Goal: Find specific page/section

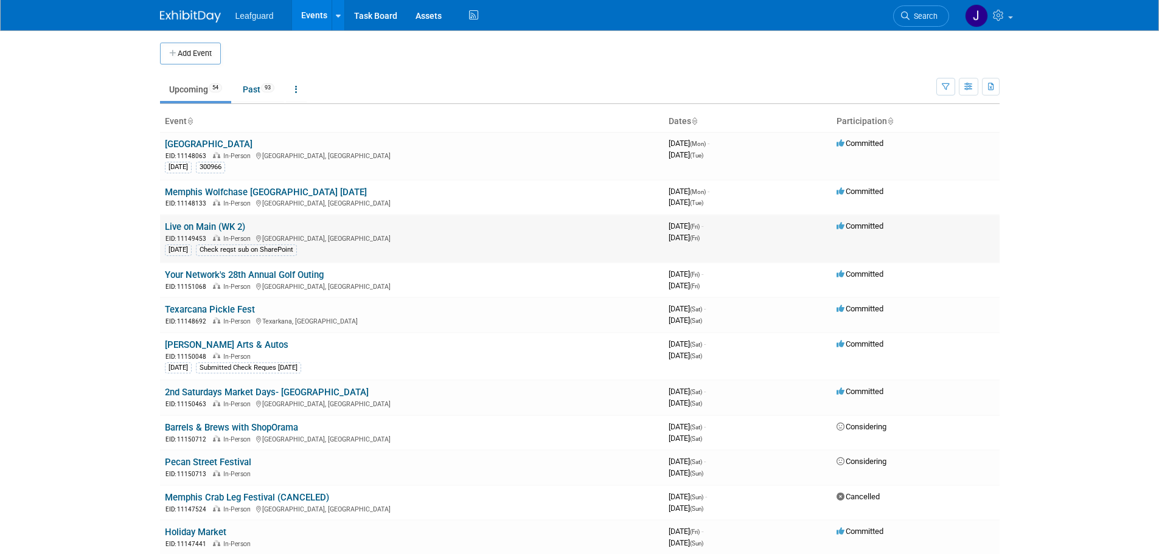
click at [264, 252] on div "Check reqst sub on SharePoint" at bounding box center [246, 250] width 101 height 11
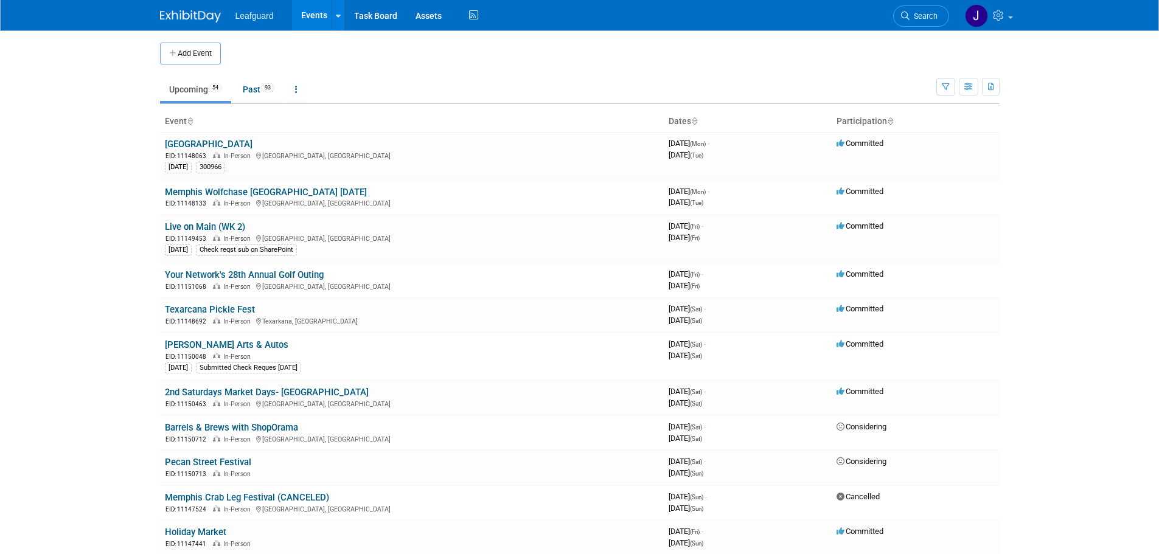
click at [99, 240] on body "Leafguard Events Add Event Bulk Upload Events Shareable Event Boards Recently V…" at bounding box center [579, 277] width 1159 height 554
drag, startPoint x: 202, startPoint y: 236, endPoint x: 177, endPoint y: 234, distance: 25.0
click at [177, 234] on div "EID: 11149453 In-Person [GEOGRAPHIC_DATA], [GEOGRAPHIC_DATA]" at bounding box center [412, 238] width 494 height 10
click at [175, 240] on span "EID: 11149453" at bounding box center [188, 238] width 46 height 7
drag, startPoint x: 179, startPoint y: 239, endPoint x: 207, endPoint y: 238, distance: 28.6
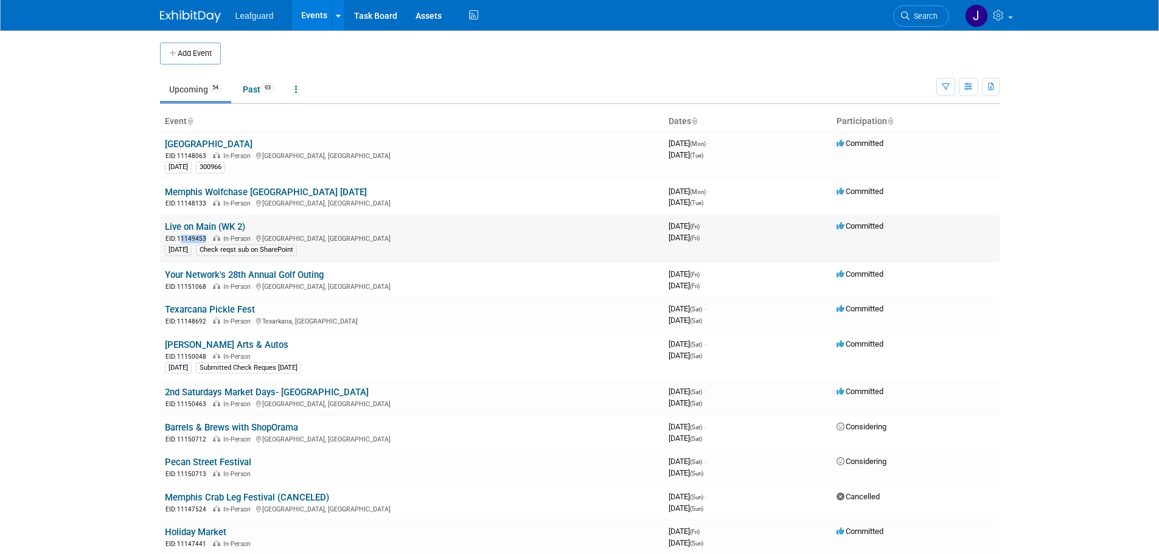
click at [207, 238] on span "EID: 11149453" at bounding box center [188, 238] width 46 height 7
drag, startPoint x: 193, startPoint y: 239, endPoint x: 181, endPoint y: 238, distance: 11.6
click at [181, 238] on span "EID: 11149453" at bounding box center [188, 238] width 46 height 7
drag, startPoint x: 177, startPoint y: 238, endPoint x: 207, endPoint y: 241, distance: 30.6
click at [207, 241] on span "EID: 11149453" at bounding box center [188, 238] width 46 height 7
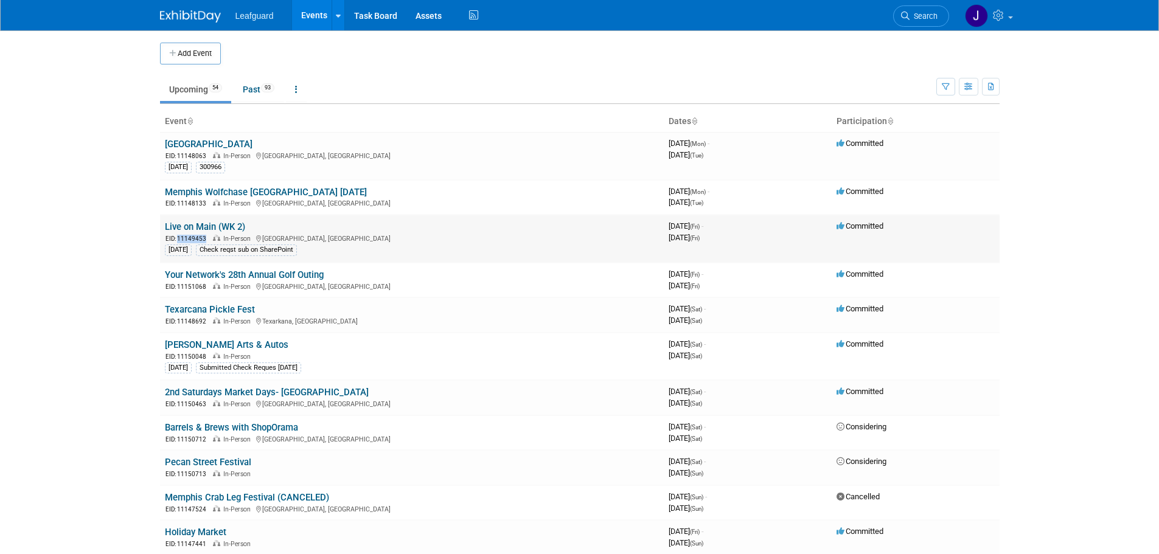
copy span "11149453"
